Goal: Task Accomplishment & Management: Use online tool/utility

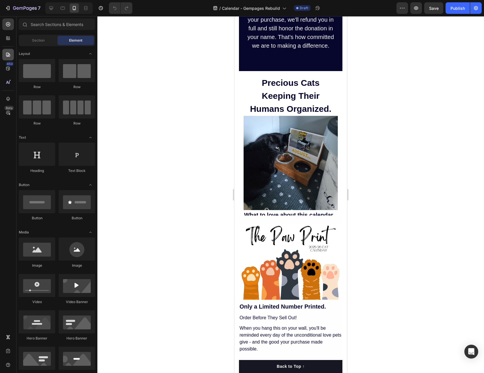
scroll to position [1477, 0]
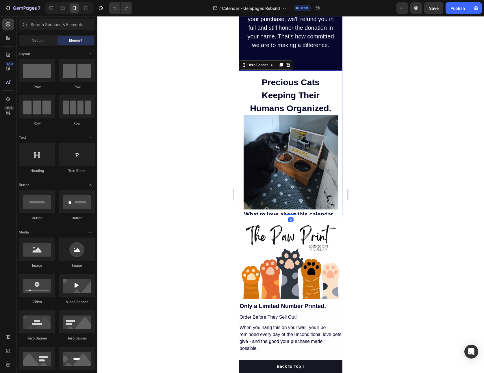
click at [339, 76] on div "Precious Cats Keeping Their Humans Organized. Heading Image What to love about …" at bounding box center [290, 329] width 103 height 516
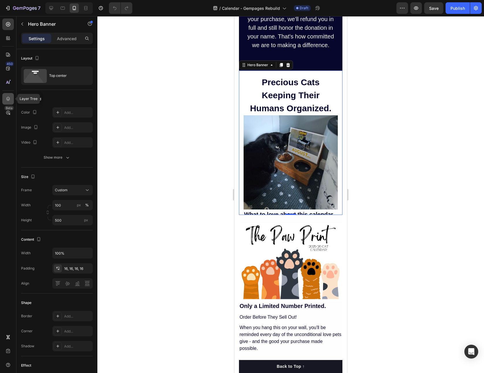
click at [8, 100] on icon at bounding box center [8, 99] width 4 height 4
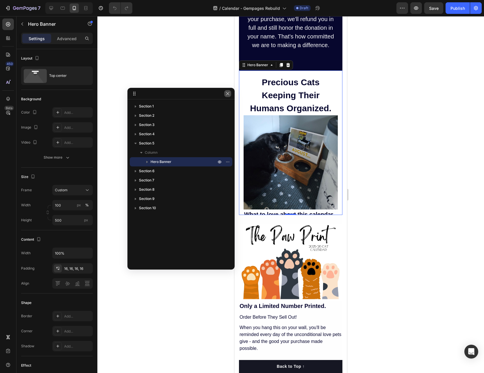
drag, startPoint x: 476, startPoint y: 63, endPoint x: 227, endPoint y: 96, distance: 251.6
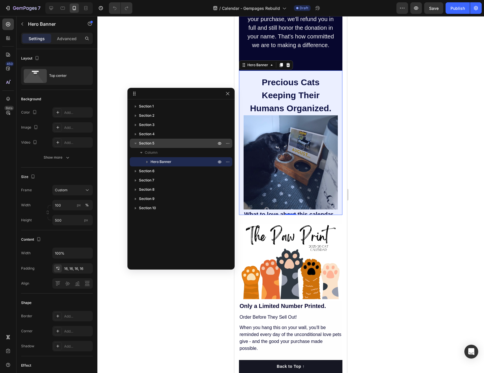
click at [162, 144] on p "Section 5" at bounding box center [178, 143] width 78 height 6
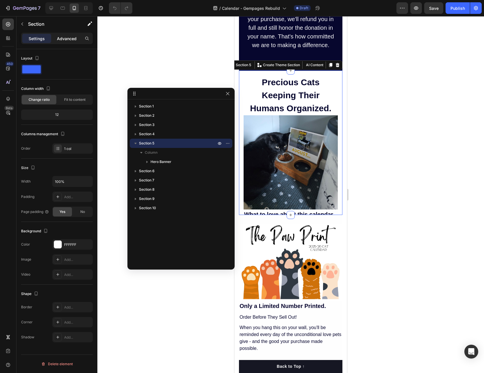
click at [66, 40] on p "Advanced" at bounding box center [67, 39] width 20 height 6
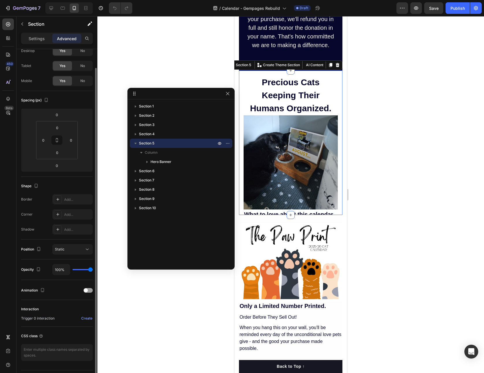
scroll to position [36, 0]
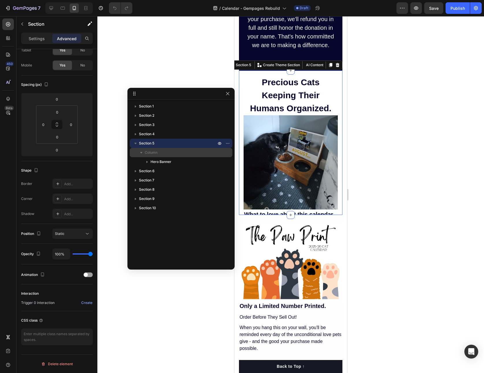
click at [160, 151] on p "Column" at bounding box center [181, 153] width 73 height 6
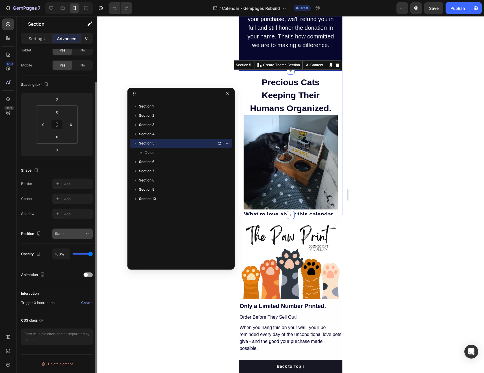
click at [69, 236] on div "Static" at bounding box center [69, 233] width 29 height 5
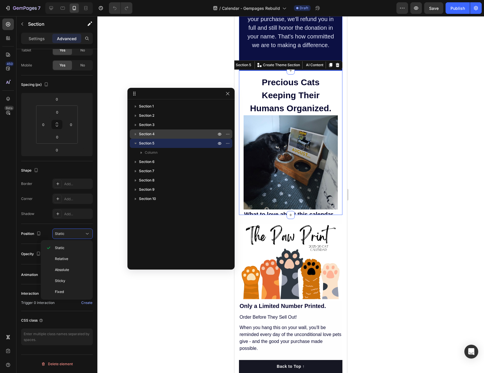
click at [160, 136] on p "Section 4" at bounding box center [178, 134] width 78 height 6
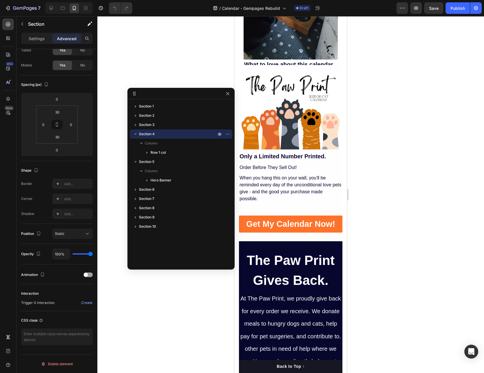
scroll to position [1316, 0]
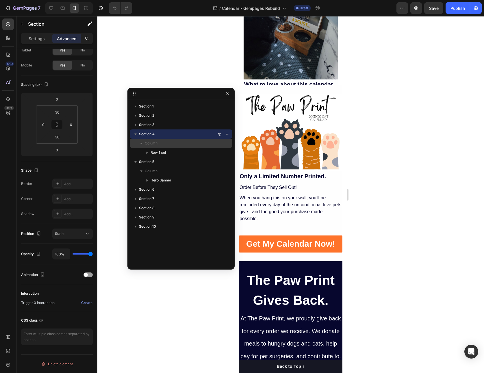
click at [158, 143] on p "Column" at bounding box center [181, 143] width 73 height 6
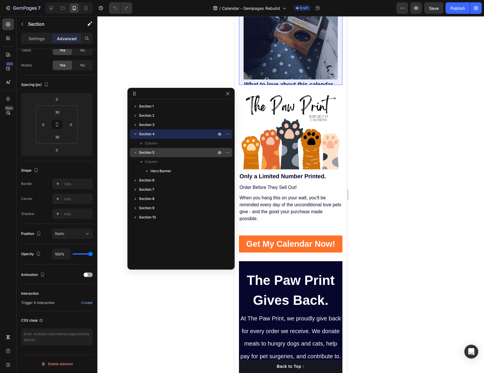
click at [156, 152] on p "Section 5" at bounding box center [178, 153] width 78 height 6
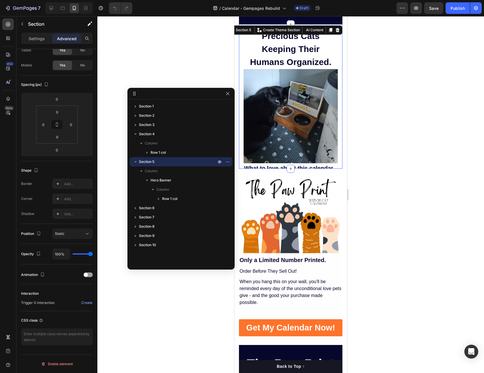
scroll to position [1220, 0]
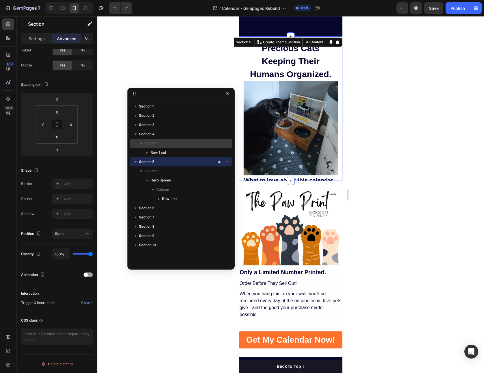
click at [155, 141] on span "Column" at bounding box center [151, 143] width 13 height 6
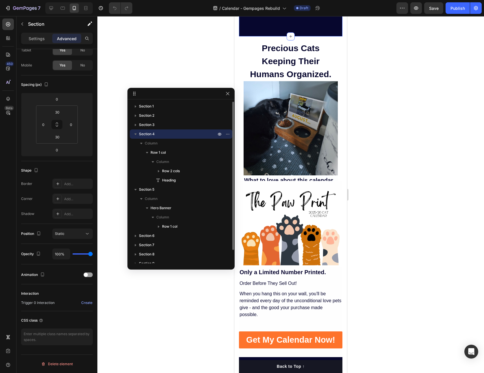
click at [155, 134] on p "Section 4" at bounding box center [178, 134] width 78 height 6
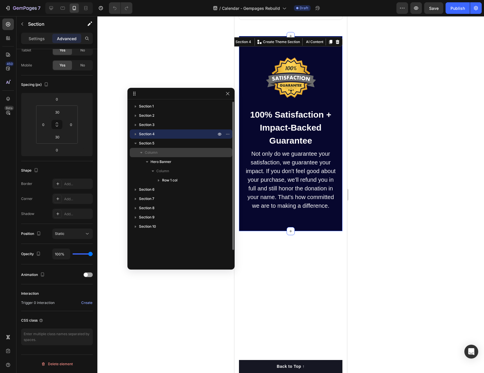
scroll to position [1025, 0]
click at [156, 145] on p "Section 5" at bounding box center [178, 143] width 78 height 6
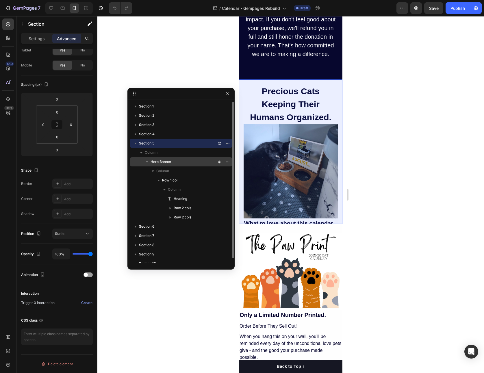
scroll to position [1420, 0]
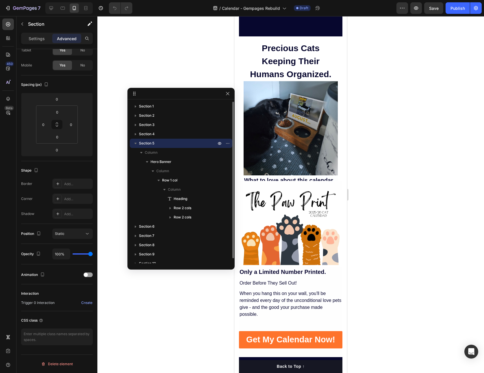
click at [136, 144] on icon "button" at bounding box center [136, 143] width 6 height 6
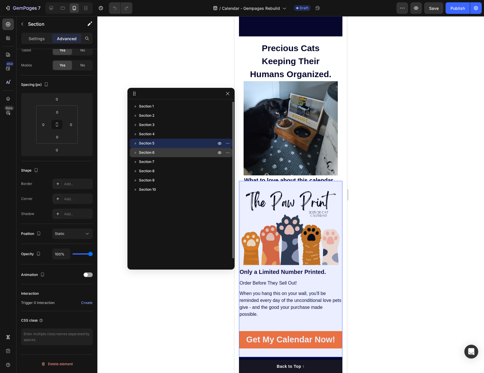
click at [148, 152] on span "Section 6" at bounding box center [147, 153] width 16 height 6
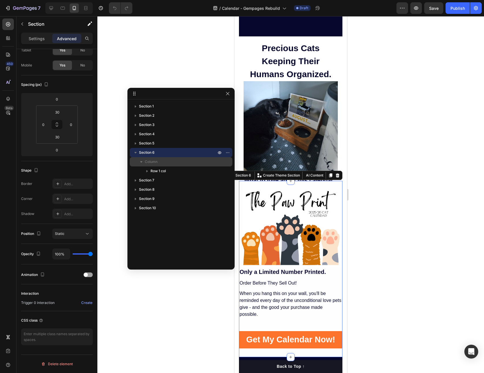
click at [150, 161] on span "Column" at bounding box center [151, 162] width 13 height 6
click at [161, 163] on p "Column" at bounding box center [181, 162] width 73 height 6
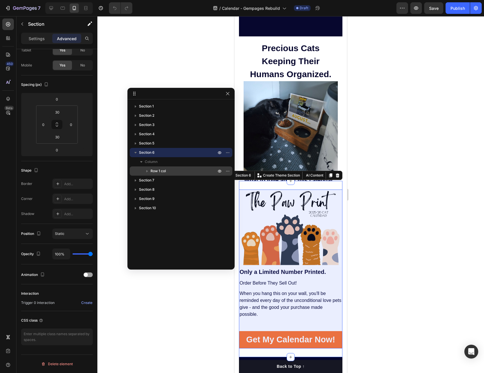
click at [162, 172] on span "Row 1 col" at bounding box center [158, 171] width 15 height 6
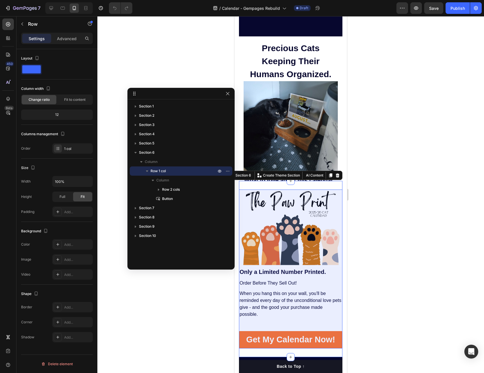
scroll to position [0, 0]
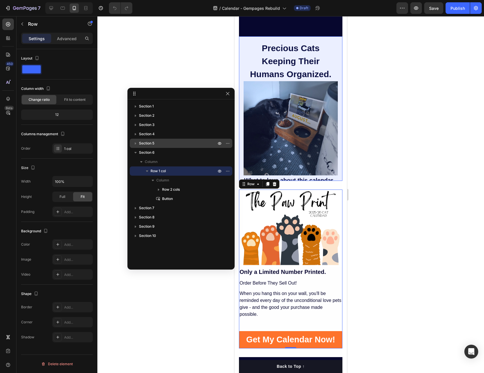
click at [137, 143] on icon "button" at bounding box center [136, 143] width 6 height 6
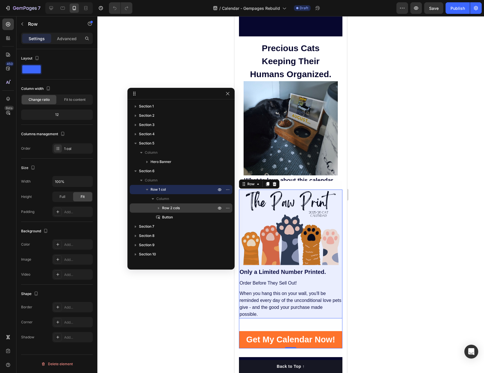
click at [160, 207] on icon "button" at bounding box center [159, 208] width 6 height 6
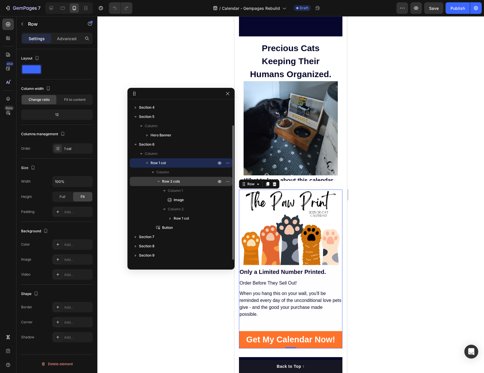
scroll to position [30, 0]
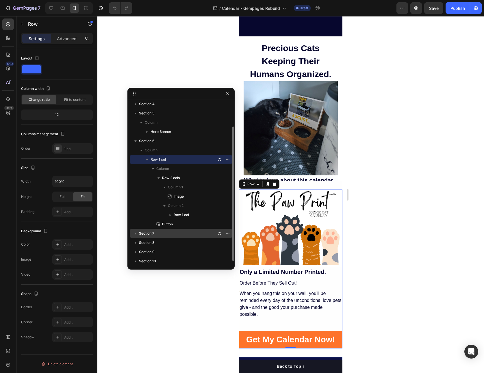
click at [135, 234] on icon "button" at bounding box center [135, 234] width 1 height 2
click at [147, 251] on icon "button" at bounding box center [147, 252] width 6 height 6
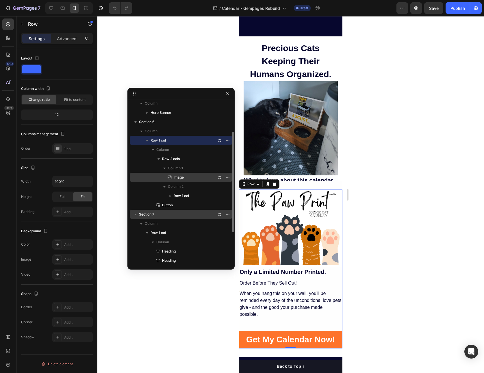
scroll to position [49, 0]
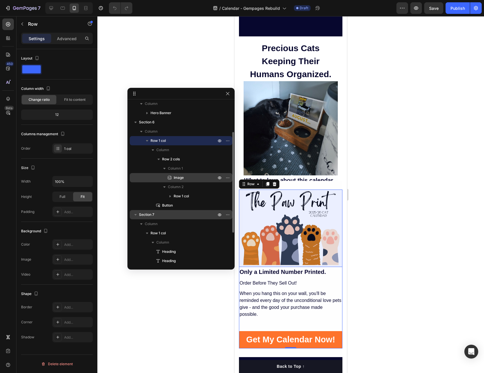
drag, startPoint x: 180, startPoint y: 180, endPoint x: 170, endPoint y: 177, distance: 10.0
click at [170, 177] on p "Image" at bounding box center [189, 178] width 44 height 6
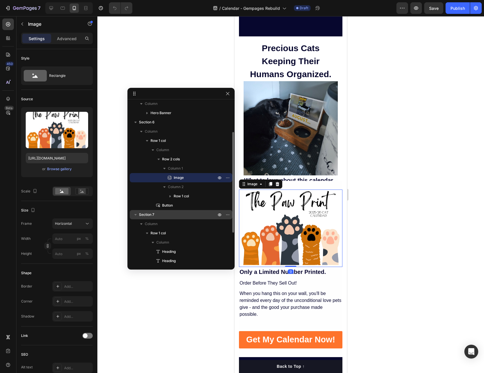
click at [171, 177] on icon at bounding box center [170, 178] width 6 height 6
click at [230, 177] on button "button" at bounding box center [227, 177] width 7 height 7
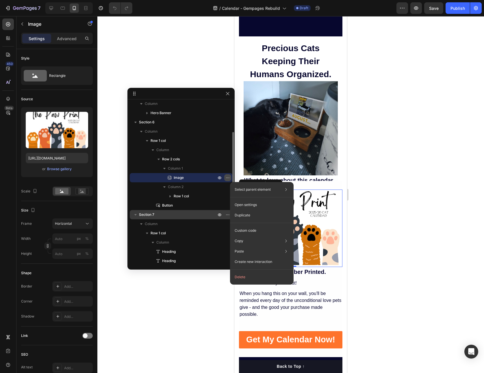
click at [229, 177] on icon "button" at bounding box center [227, 177] width 5 height 5
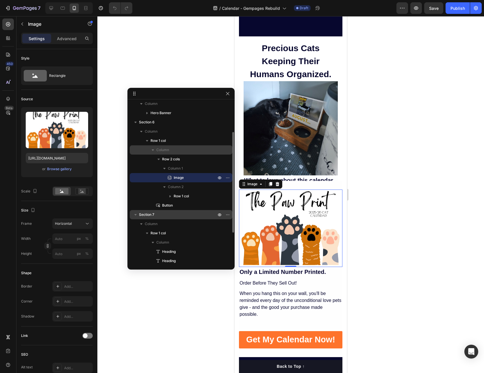
drag, startPoint x: 181, startPoint y: 194, endPoint x: 158, endPoint y: 150, distance: 49.9
click at [158, 201] on div "Column Row 2 cols Column 1 Image Column 2 Row 1 col Button" at bounding box center [181, 205] width 103 height 9
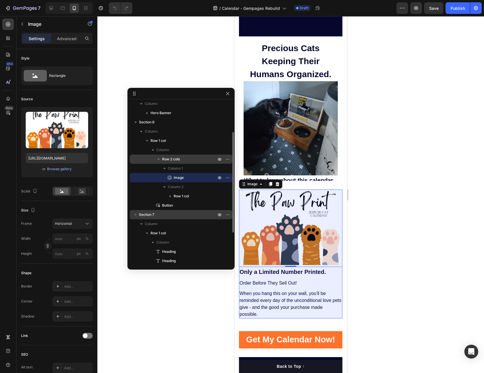
click at [175, 160] on span "Row 2 cols" at bounding box center [171, 159] width 18 height 6
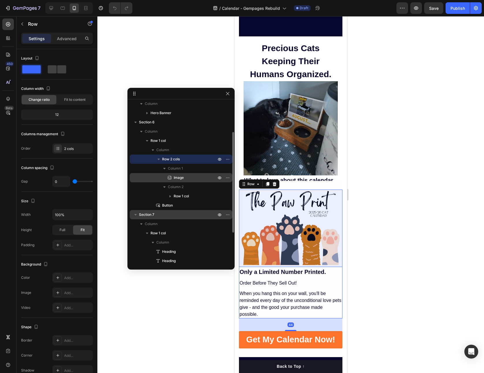
click at [177, 178] on span "Image" at bounding box center [179, 178] width 10 height 6
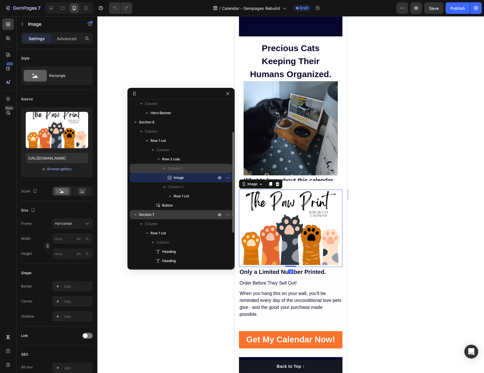
click at [175, 167] on span "Column 1" at bounding box center [175, 169] width 15 height 6
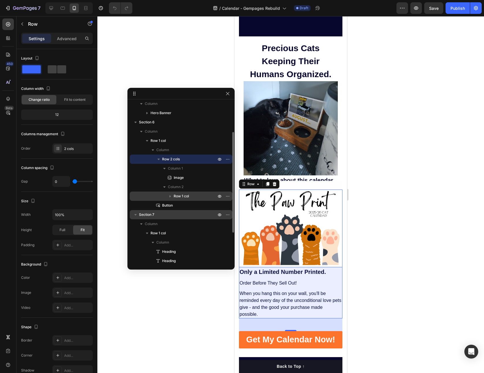
click at [181, 196] on span "Row 1 col" at bounding box center [181, 196] width 15 height 6
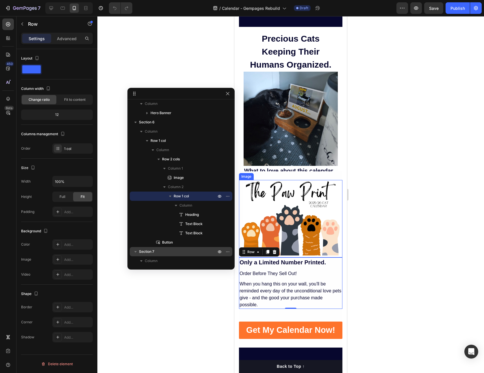
scroll to position [1428, 0]
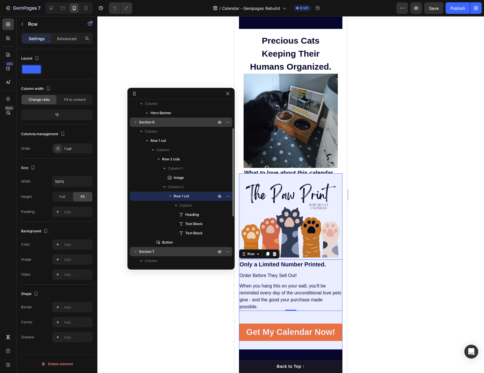
click at [164, 121] on p "Section 6" at bounding box center [178, 122] width 78 height 6
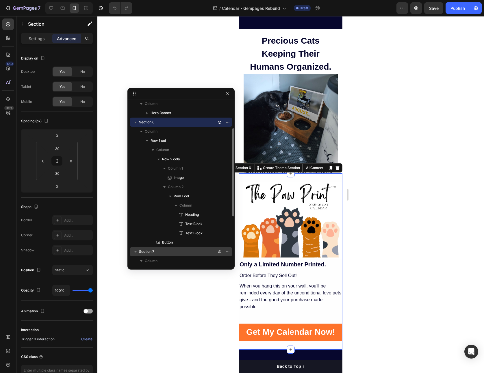
click at [134, 122] on icon "button" at bounding box center [136, 122] width 6 height 6
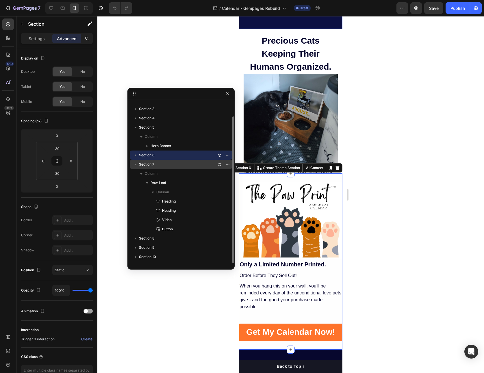
scroll to position [16, 0]
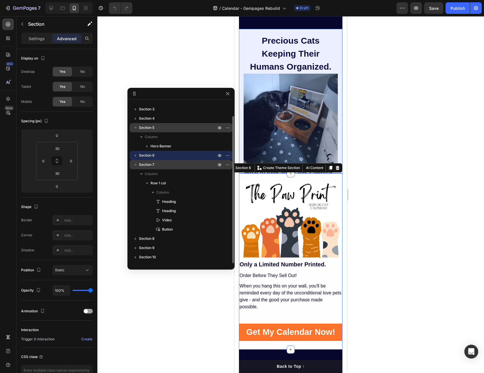
click at [147, 131] on div "Section 5" at bounding box center [181, 127] width 98 height 9
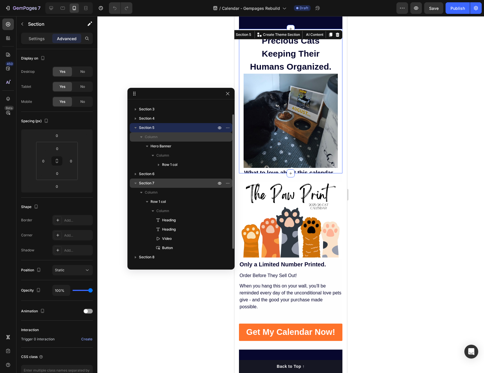
click at [156, 136] on span "Column" at bounding box center [151, 137] width 13 height 6
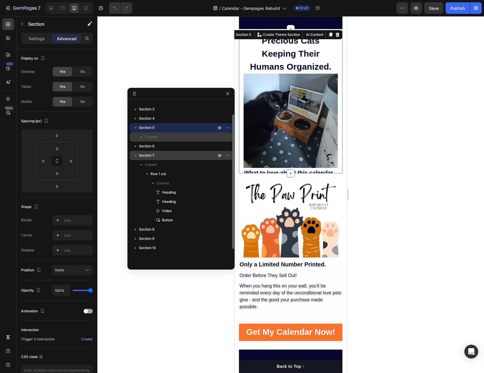
click at [156, 136] on span "Column" at bounding box center [151, 137] width 13 height 6
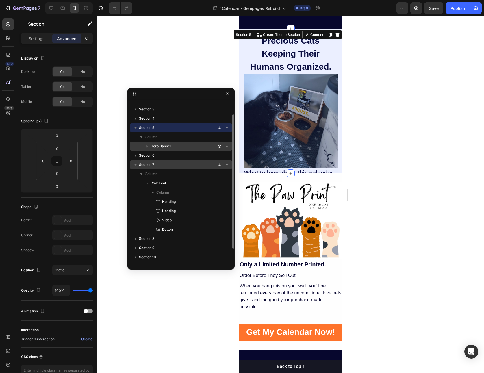
click at [161, 147] on span "Hero Banner" at bounding box center [161, 146] width 21 height 6
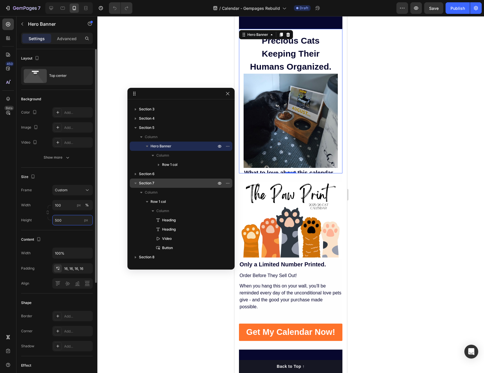
click at [69, 222] on input "500" at bounding box center [72, 220] width 40 height 10
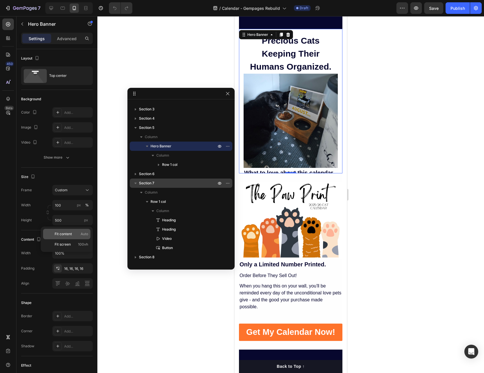
click at [76, 234] on p "Fit content Auto" at bounding box center [72, 234] width 34 height 5
type input "Auto"
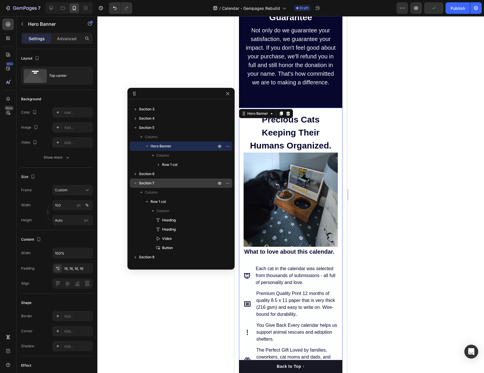
scroll to position [1348, 0]
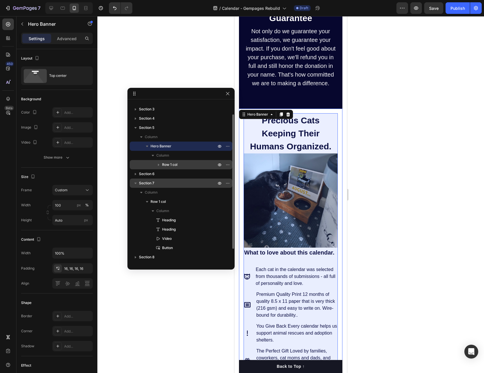
click at [177, 163] on span "Row 1 col" at bounding box center [169, 165] width 15 height 6
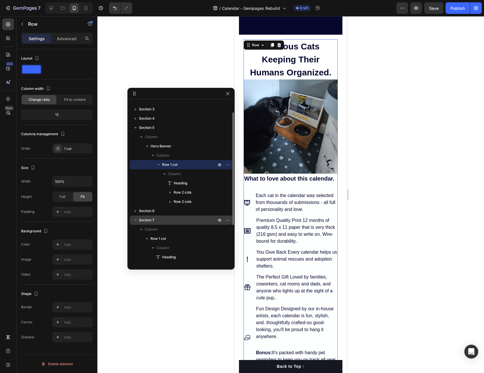
scroll to position [1425, 0]
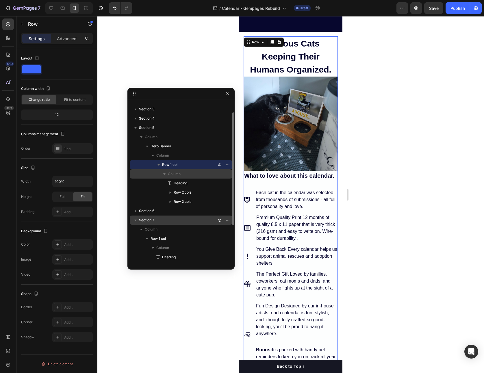
click at [173, 174] on span "Column" at bounding box center [174, 174] width 13 height 6
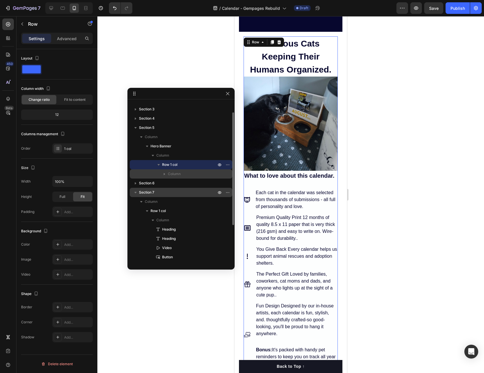
click at [174, 175] on span "Column" at bounding box center [174, 174] width 13 height 6
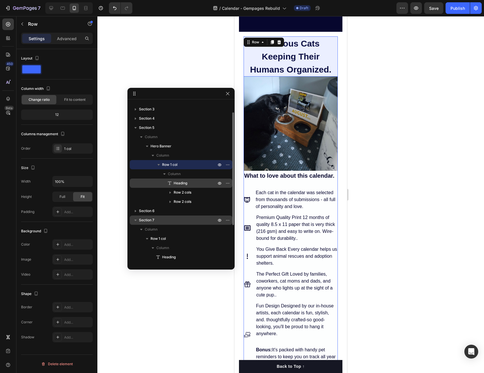
click at [177, 184] on span "Heading" at bounding box center [181, 183] width 14 height 6
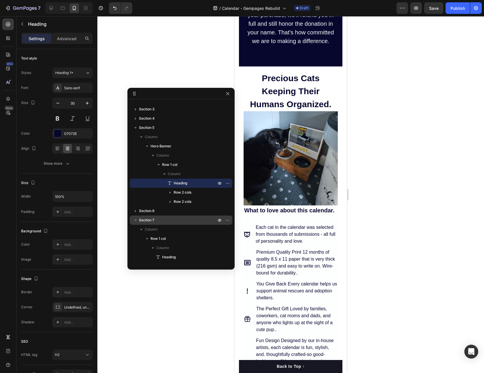
scroll to position [1310, 0]
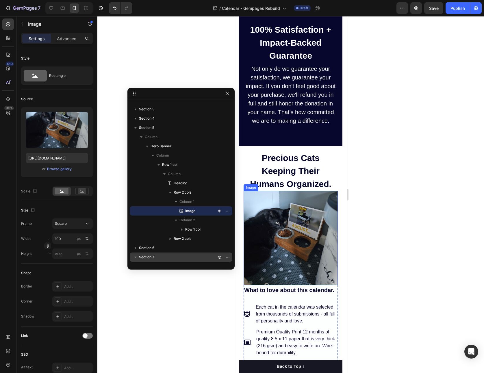
click at [292, 230] on img at bounding box center [291, 238] width 94 height 94
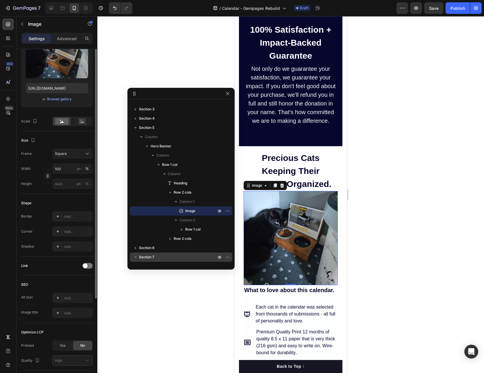
scroll to position [72, 0]
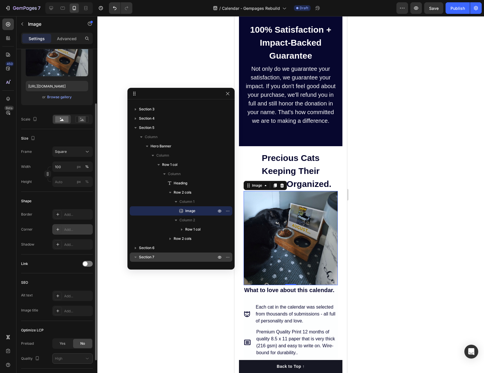
click at [72, 233] on div "Add..." at bounding box center [72, 229] width 40 height 10
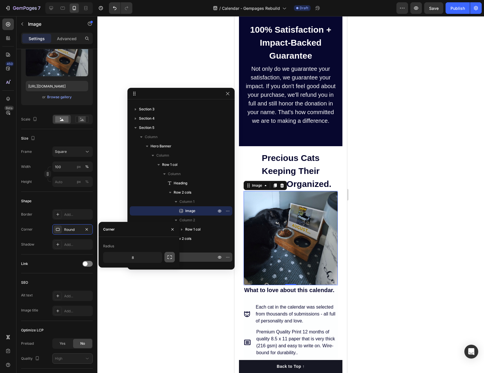
click at [167, 258] on icon "button" at bounding box center [169, 257] width 5 height 3
click at [139, 258] on input "8" at bounding box center [132, 257] width 58 height 10
type input "30"
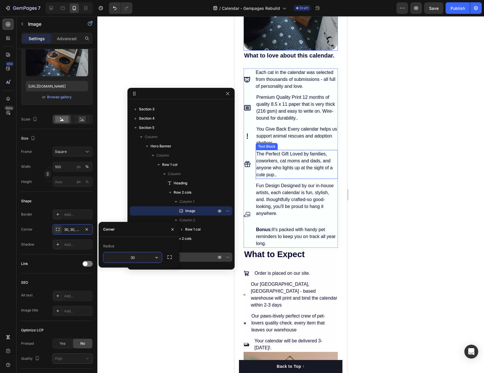
scroll to position [1547, 0]
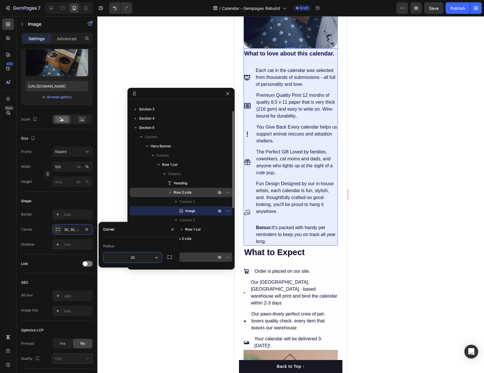
click at [185, 193] on span "Row 2 cols" at bounding box center [183, 193] width 18 height 6
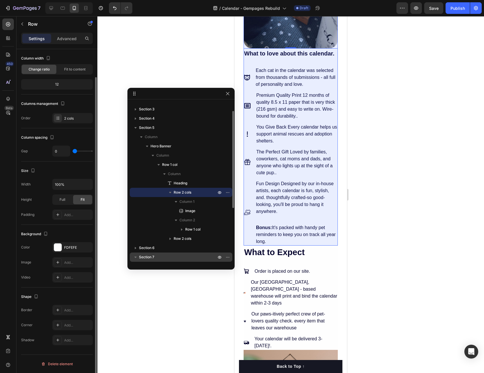
scroll to position [0, 0]
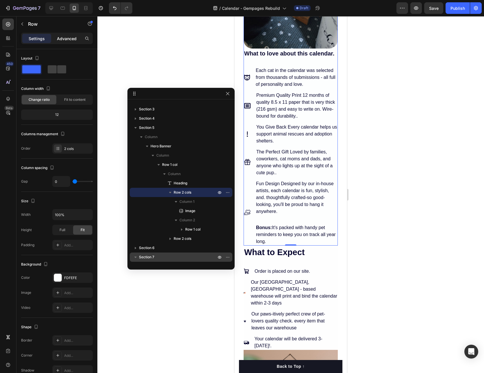
click at [68, 39] on p "Advanced" at bounding box center [67, 39] width 20 height 6
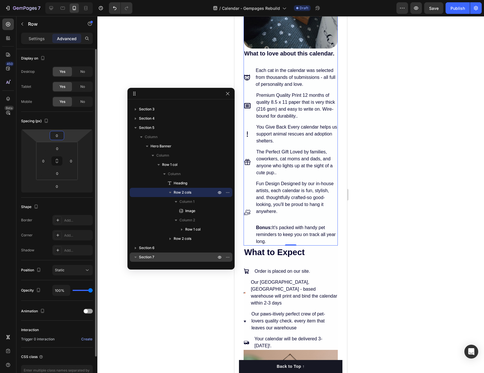
click at [60, 136] on input "0" at bounding box center [57, 135] width 12 height 9
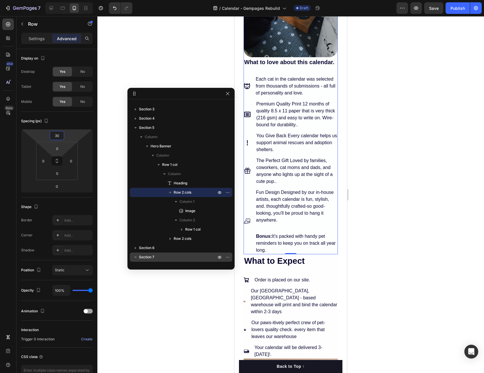
type input "3"
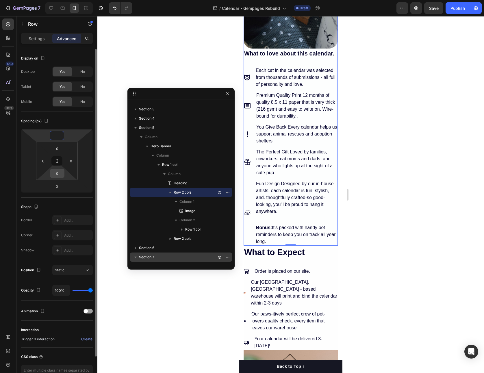
type input "0"
click at [59, 174] on input "0" at bounding box center [57, 173] width 12 height 9
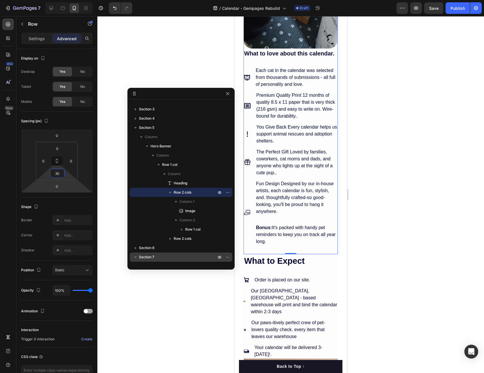
type input "3"
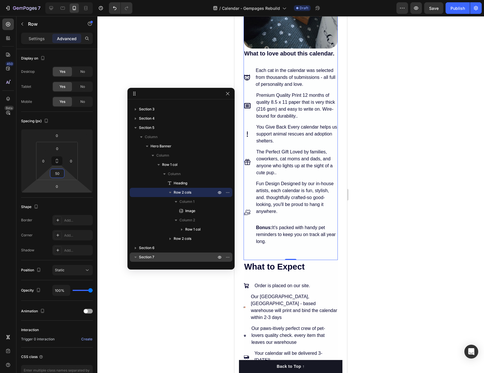
type input "5"
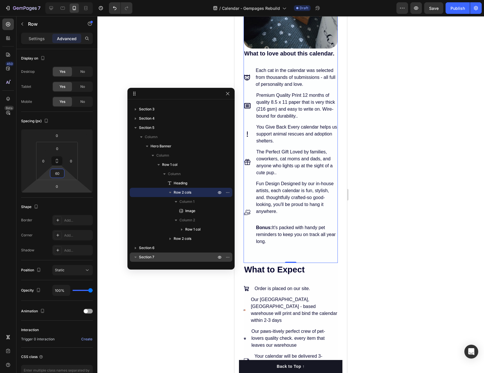
type input "60"
click at [178, 297] on div at bounding box center [290, 194] width 387 height 357
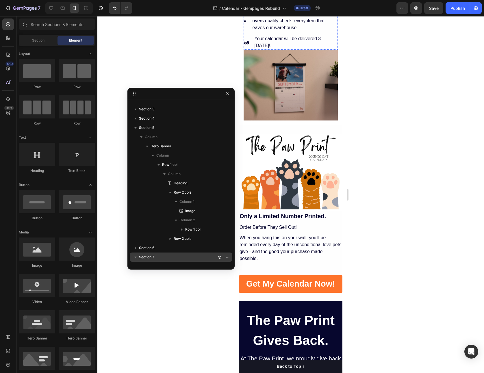
scroll to position [1865, 0]
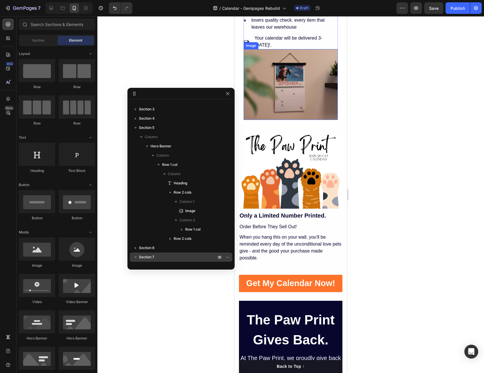
click at [304, 84] on img at bounding box center [291, 84] width 94 height 71
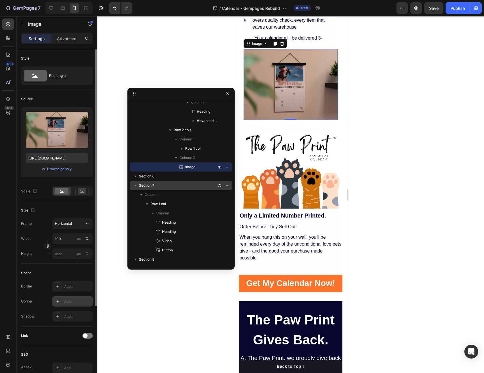
click at [74, 301] on div "Add..." at bounding box center [77, 301] width 27 height 5
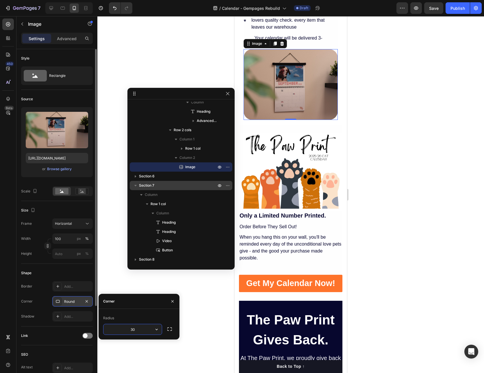
type input "30"
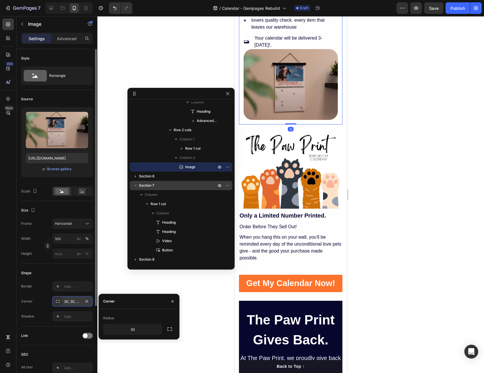
scroll to position [0, 0]
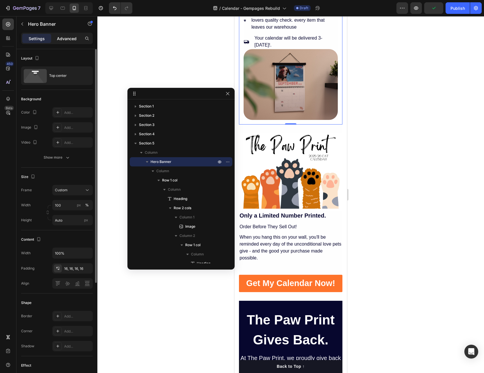
click at [64, 41] on p "Advanced" at bounding box center [67, 39] width 20 height 6
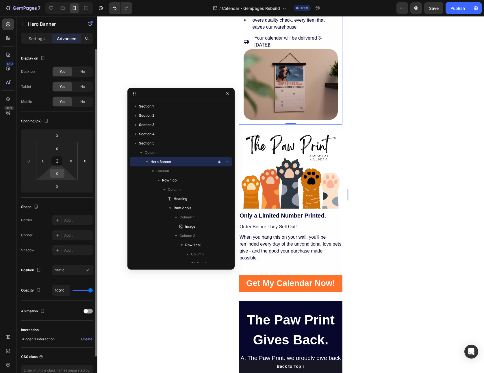
click at [60, 176] on input "0" at bounding box center [57, 173] width 12 height 9
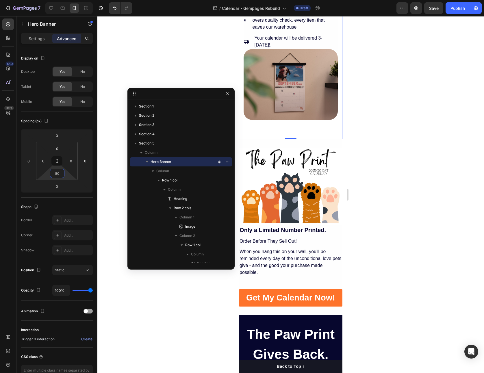
type input "50"
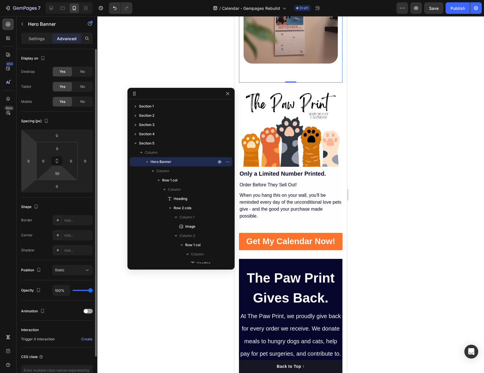
scroll to position [1922, 0]
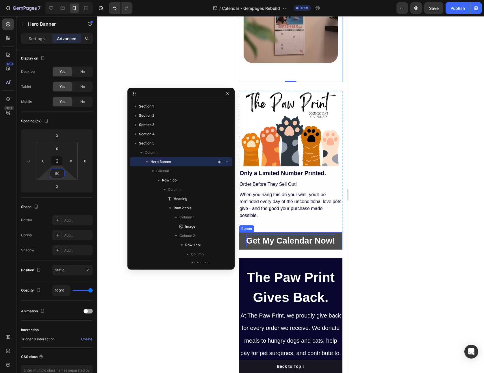
click at [281, 236] on strong "Get My Calendar Now!" at bounding box center [290, 240] width 89 height 9
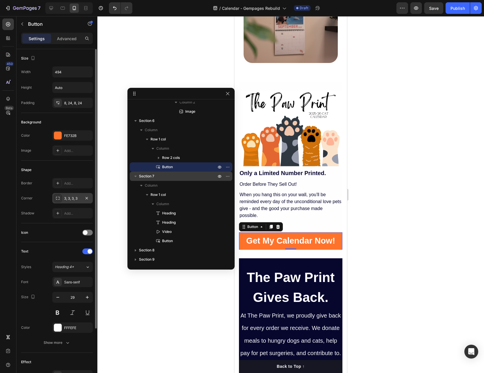
click at [71, 198] on div "3, 3, 3, 3" at bounding box center [72, 198] width 17 height 5
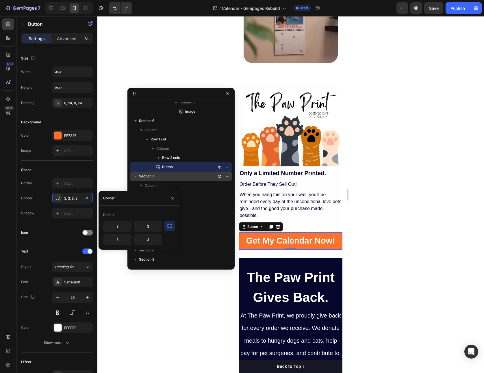
click at [167, 227] on icon "button" at bounding box center [169, 225] width 5 height 3
click at [139, 227] on input "3" at bounding box center [132, 226] width 58 height 10
type input "100"
click at [172, 198] on icon "button" at bounding box center [172, 198] width 5 height 5
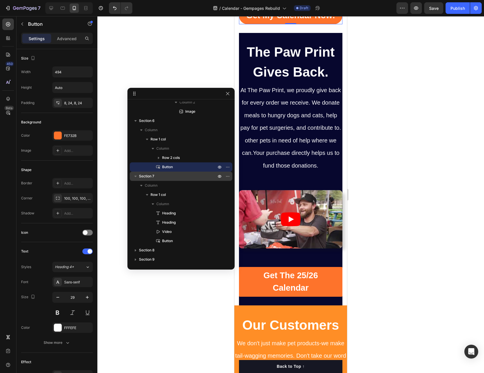
scroll to position [2142, 0]
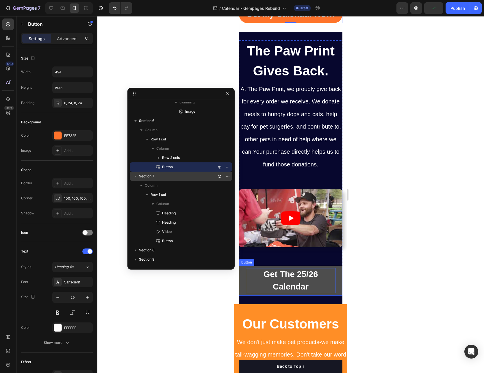
click at [284, 283] on strong "Get The 25/26 Calendar" at bounding box center [291, 281] width 55 height 22
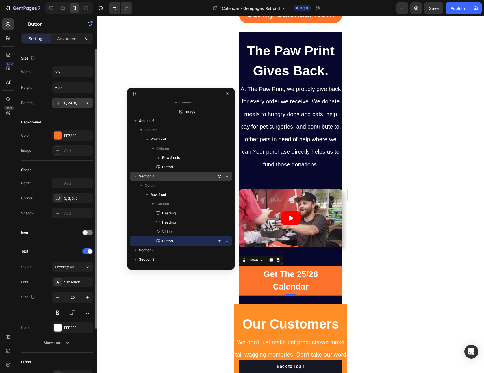
click at [77, 104] on div "8, 24, 8, 24" at bounding box center [72, 103] width 17 height 5
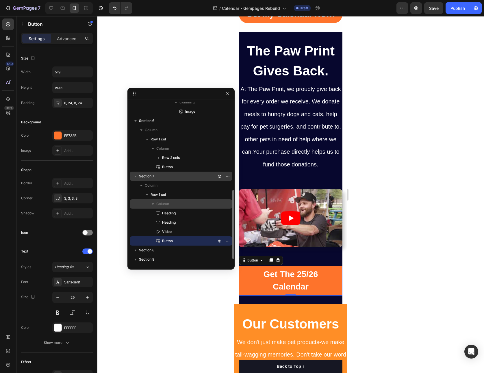
click at [167, 203] on span "Column" at bounding box center [162, 204] width 13 height 6
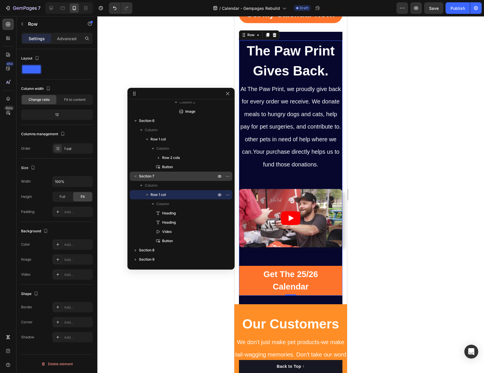
click at [76, 204] on div "Width 100% Height Full Fit Padding Add..." at bounding box center [57, 196] width 72 height 41
click at [71, 210] on div "Add..." at bounding box center [77, 212] width 27 height 5
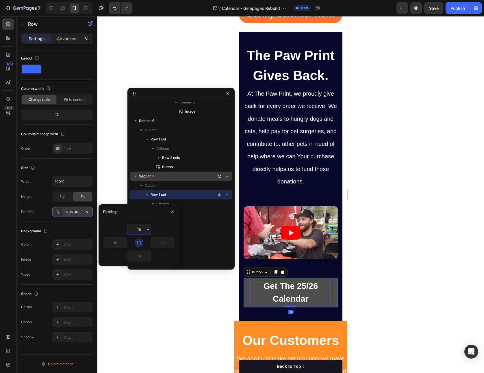
click at [256, 285] on p "Get The 25/26 Calendar" at bounding box center [291, 292] width 80 height 25
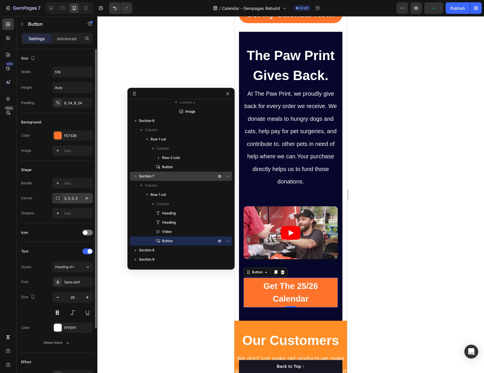
click at [71, 199] on div "3, 3, 3, 3" at bounding box center [72, 198] width 17 height 5
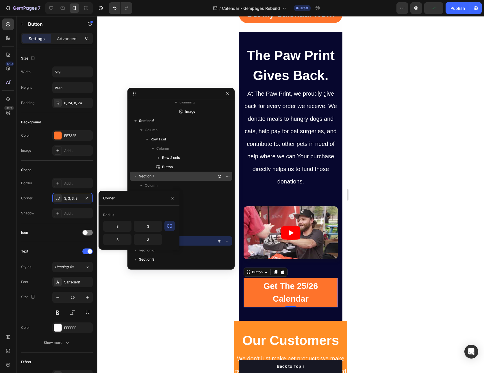
click at [172, 227] on icon "button" at bounding box center [170, 226] width 6 height 6
click at [135, 226] on input "3" at bounding box center [132, 226] width 58 height 10
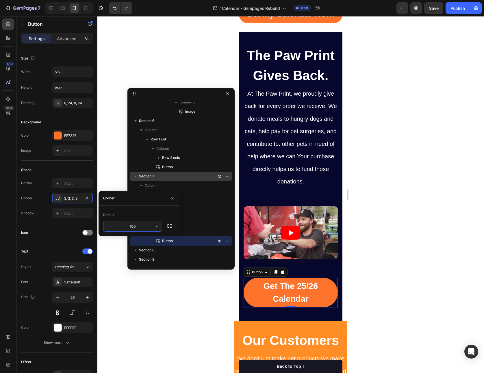
type input "100"
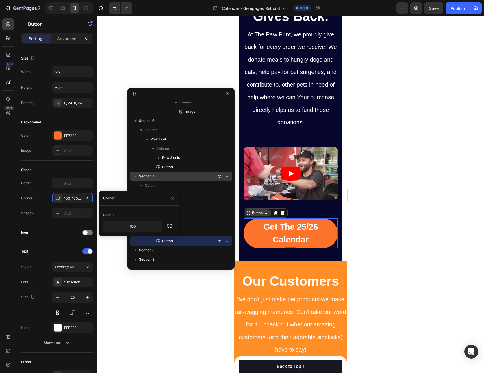
scroll to position [2195, 0]
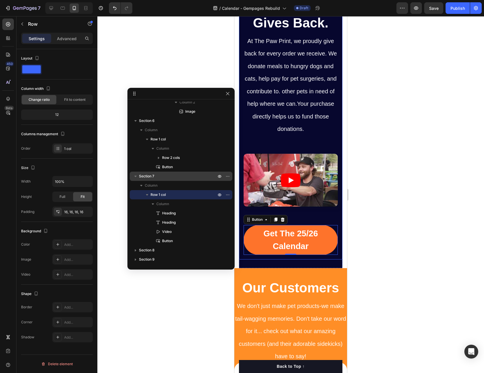
click at [243, 141] on div "The Paw Print Gives Back. Heading At The Paw Print, we proudly give back for ev…" at bounding box center [290, 124] width 103 height 272
click at [75, 211] on div "16, 16, 16, 16" at bounding box center [72, 212] width 17 height 5
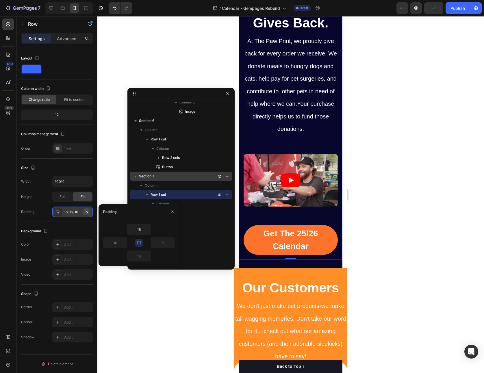
click at [88, 212] on icon "button" at bounding box center [86, 212] width 5 height 5
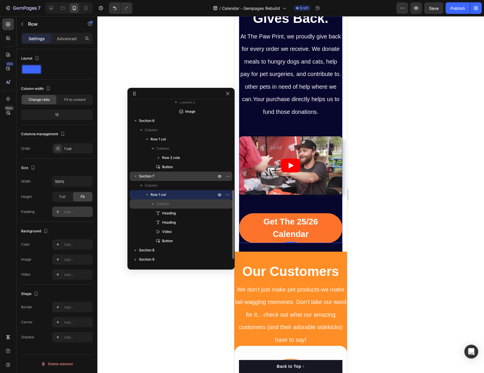
click at [164, 204] on span "Column" at bounding box center [162, 204] width 13 height 6
click at [166, 204] on span "Column" at bounding box center [162, 204] width 13 height 6
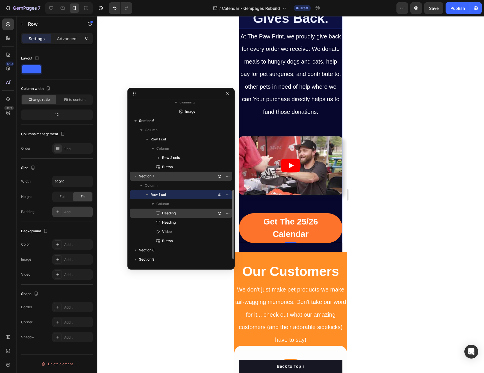
click at [174, 212] on span "Heading" at bounding box center [169, 213] width 14 height 6
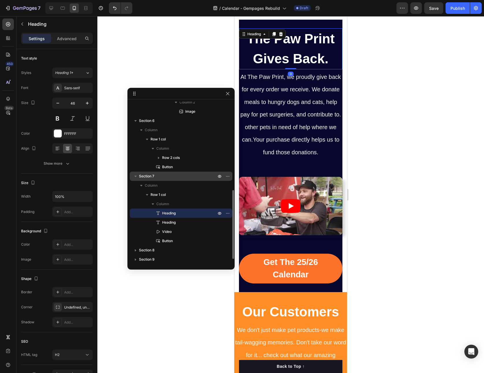
scroll to position [2146, 0]
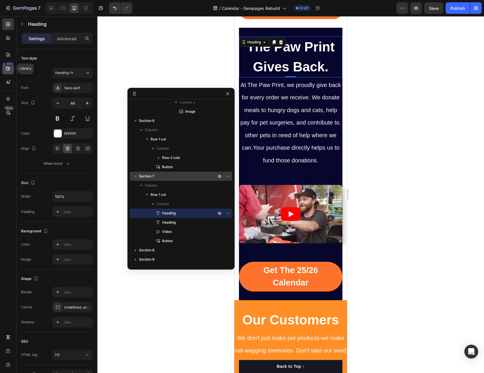
click at [8, 68] on icon at bounding box center [8, 69] width 4 height 4
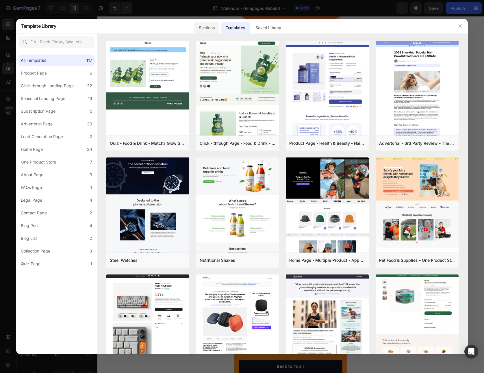
click at [207, 29] on div "Sections" at bounding box center [206, 28] width 25 height 12
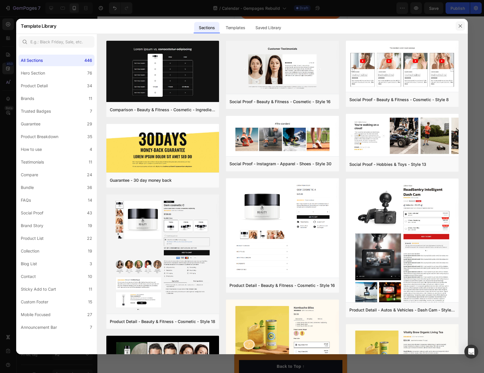
click at [463, 25] on button "button" at bounding box center [460, 25] width 9 height 9
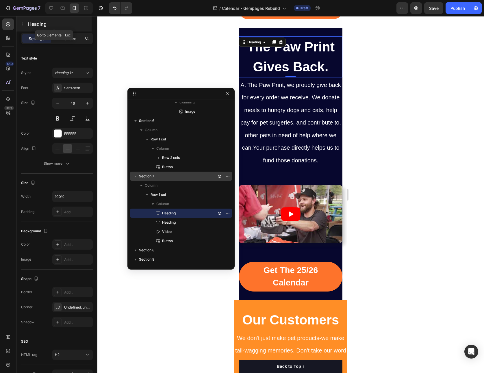
click at [25, 26] on button "button" at bounding box center [22, 23] width 9 height 9
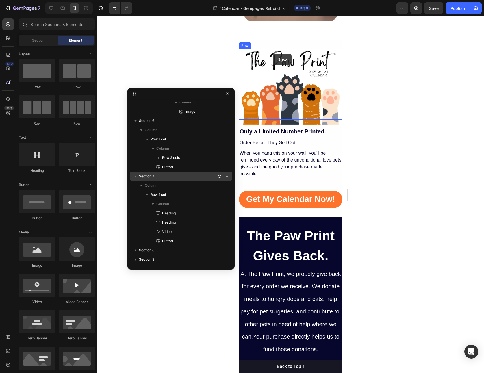
scroll to position [1959, 0]
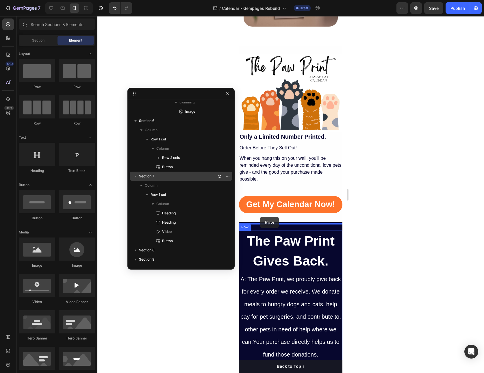
drag, startPoint x: 266, startPoint y: 89, endPoint x: 260, endPoint y: 217, distance: 128.5
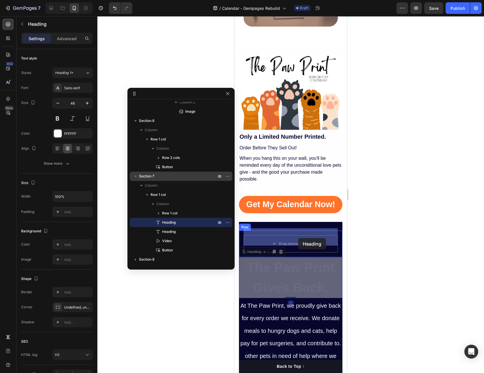
drag, startPoint x: 290, startPoint y: 270, endPoint x: 298, endPoint y: 238, distance: 33.1
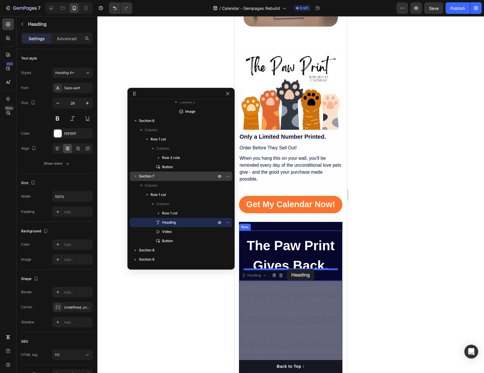
drag, startPoint x: 272, startPoint y: 313, endPoint x: 287, endPoint y: 269, distance: 46.3
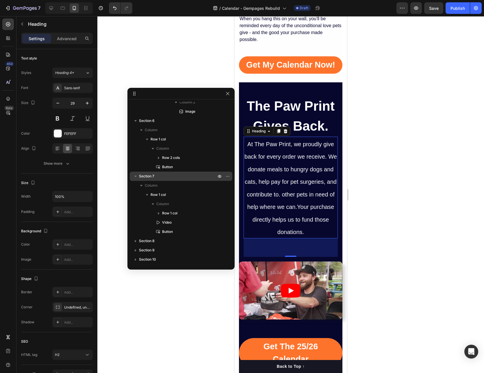
scroll to position [2092, 0]
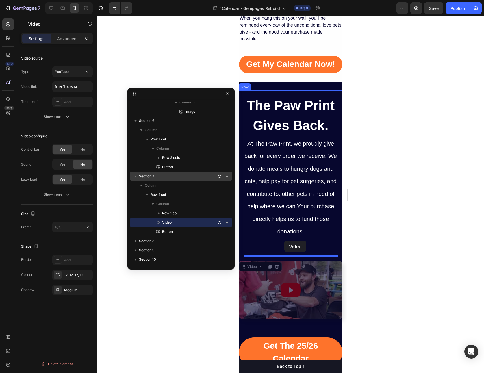
drag, startPoint x: 271, startPoint y: 295, endPoint x: 284, endPoint y: 241, distance: 55.5
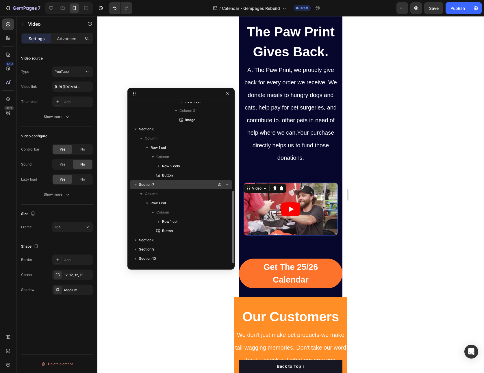
scroll to position [2168, 0]
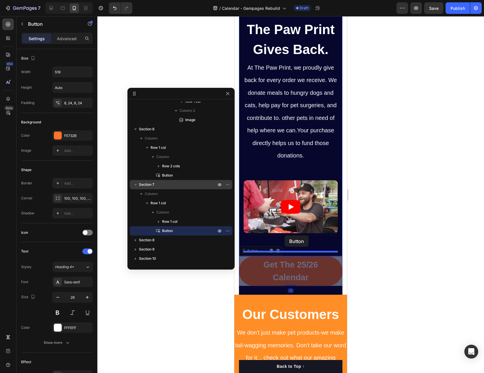
drag, startPoint x: 264, startPoint y: 275, endPoint x: 285, endPoint y: 236, distance: 44.6
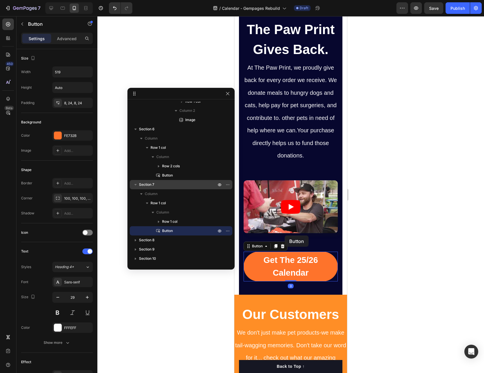
scroll to position [190, 0]
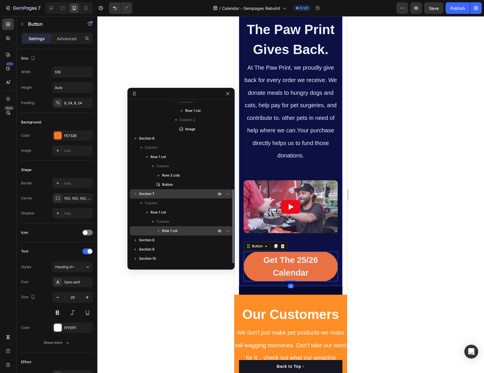
click at [171, 232] on span "Row 1 col" at bounding box center [169, 231] width 15 height 6
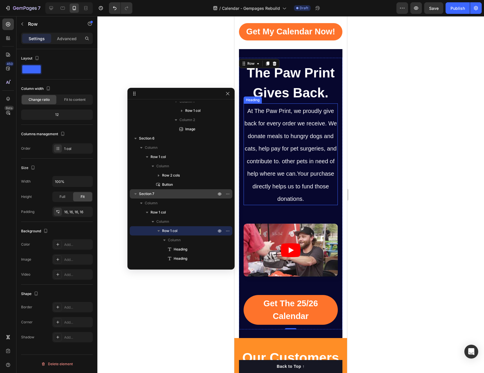
scroll to position [2124, 0]
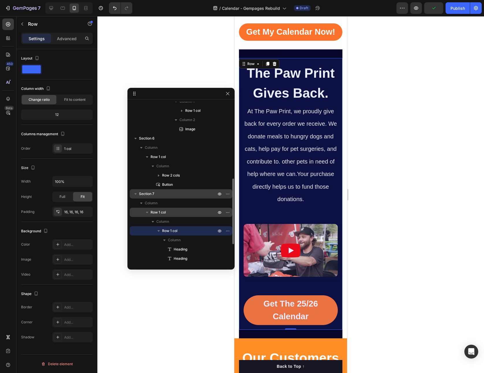
click at [169, 214] on p "Row 1 col" at bounding box center [184, 213] width 67 height 6
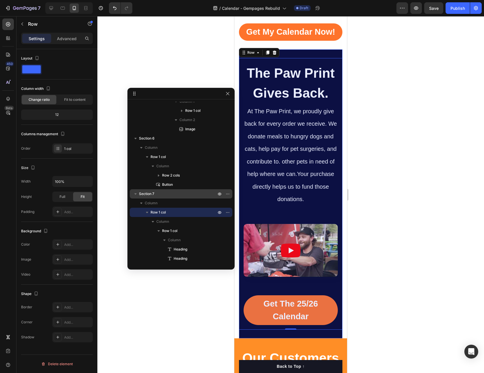
click at [157, 196] on p "Section 7" at bounding box center [178, 194] width 78 height 6
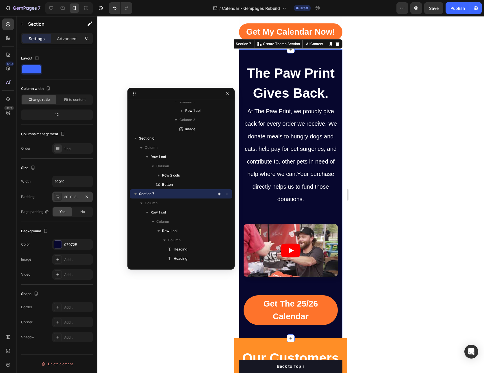
click at [69, 194] on div "30, 0, 30, 0" at bounding box center [72, 197] width 40 height 10
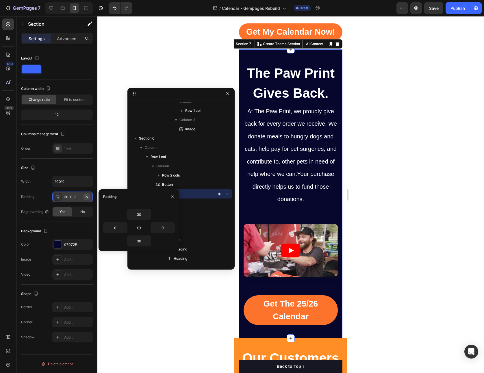
click at [88, 198] on icon "button" at bounding box center [87, 196] width 2 height 2
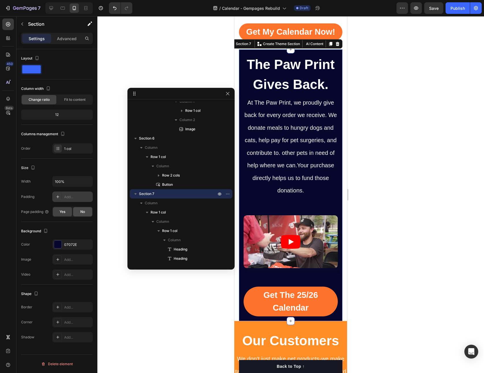
click at [81, 212] on span "No" at bounding box center [82, 211] width 5 height 5
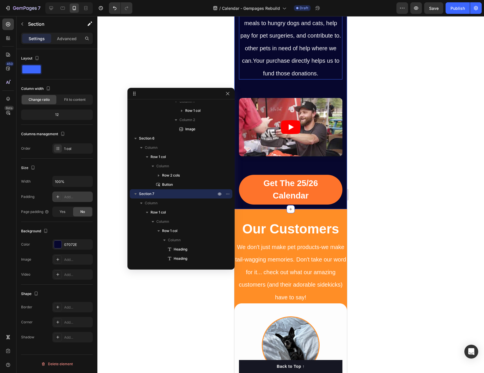
scroll to position [2229, 0]
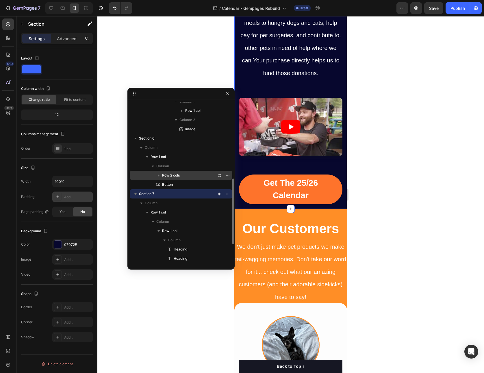
click at [176, 175] on span "Row 2 cols" at bounding box center [171, 176] width 18 height 6
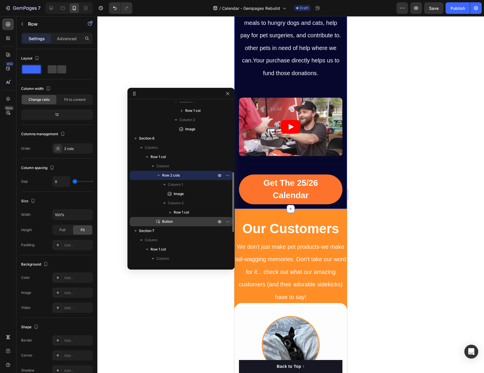
click at [165, 221] on span "Button" at bounding box center [167, 222] width 11 height 6
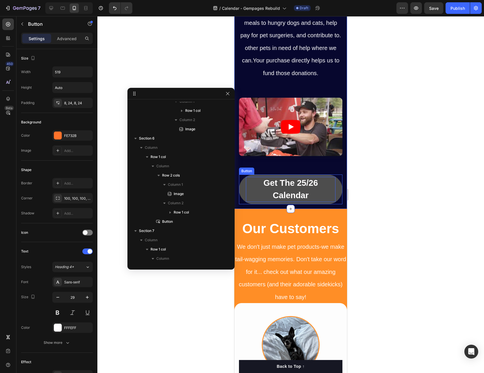
click at [289, 189] on p "Get The 25/26 Calendar" at bounding box center [291, 189] width 90 height 25
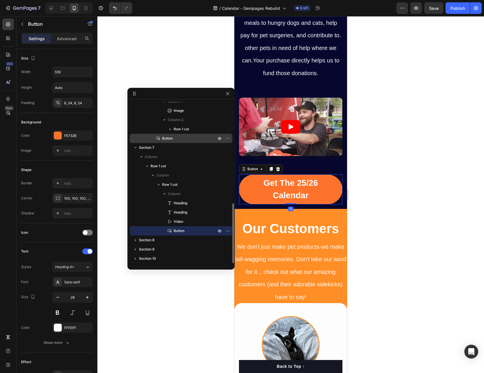
click at [176, 138] on p "Button" at bounding box center [182, 139] width 55 height 6
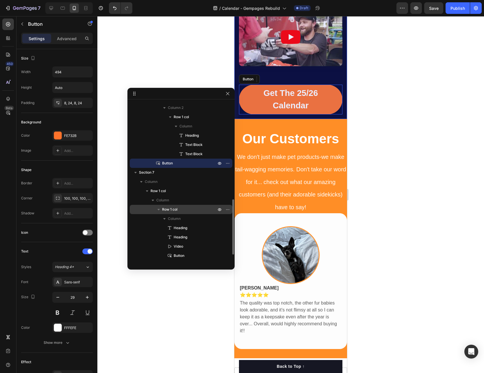
scroll to position [310, 0]
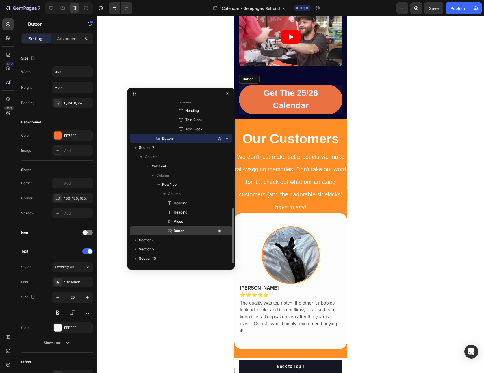
click at [177, 231] on span "Button" at bounding box center [179, 231] width 11 height 6
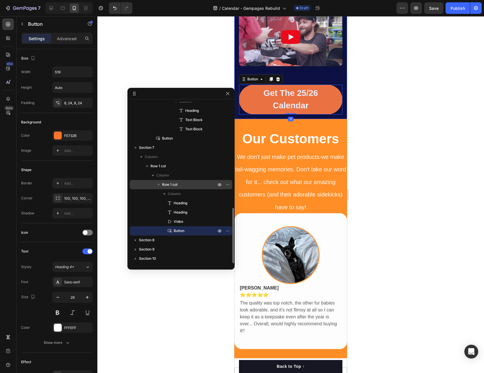
click at [173, 185] on span "Row 1 col" at bounding box center [169, 185] width 15 height 6
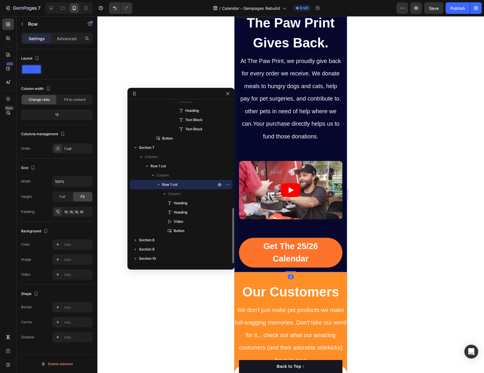
scroll to position [2137, 0]
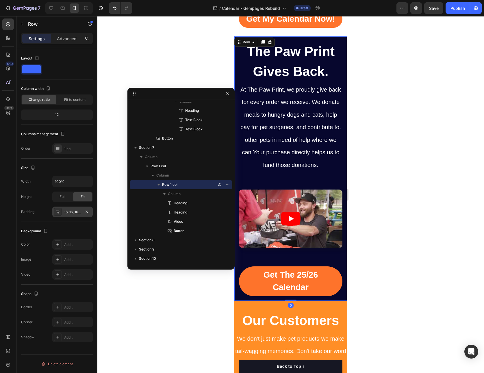
click at [77, 212] on div "16, 16, 16, 16" at bounding box center [72, 212] width 17 height 5
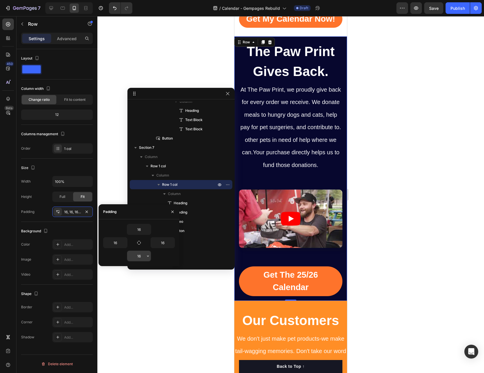
click at [141, 257] on input "16" at bounding box center [139, 256] width 24 height 10
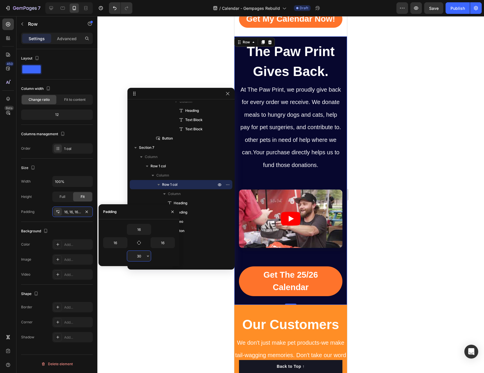
type input "30"
click at [223, 348] on div at bounding box center [290, 194] width 387 height 357
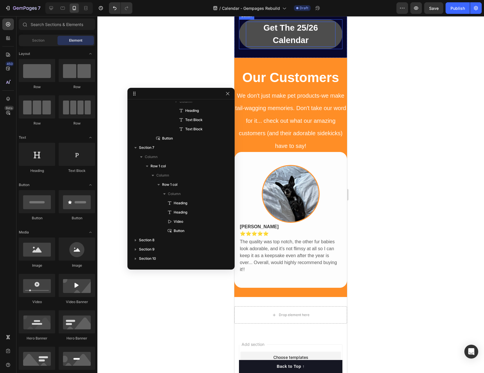
scroll to position [2388, 0]
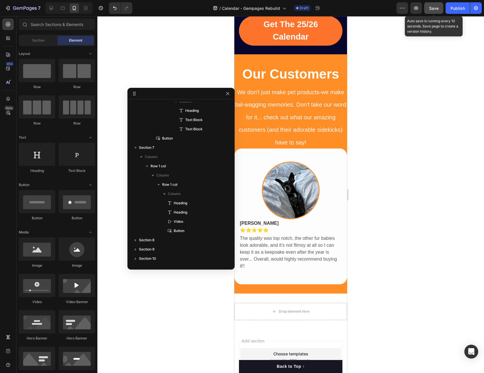
click at [437, 8] on span "Save" at bounding box center [434, 8] width 10 height 5
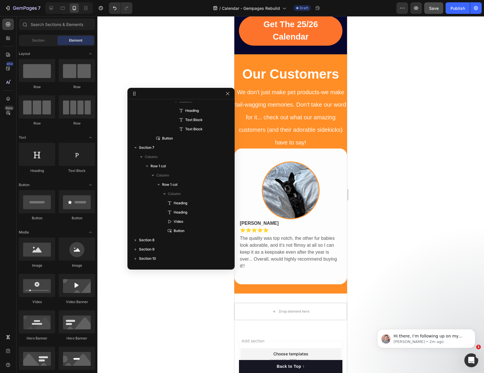
scroll to position [0, 0]
